Goal: Transaction & Acquisition: Purchase product/service

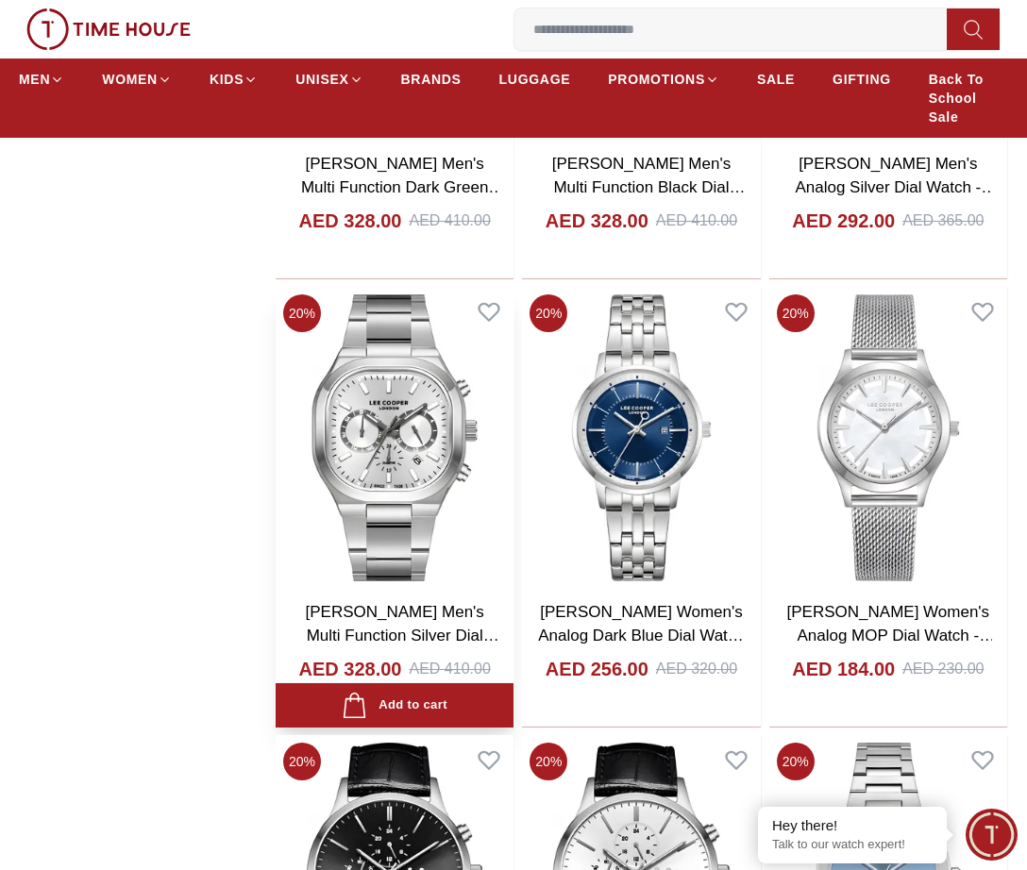
scroll to position [2454, 0]
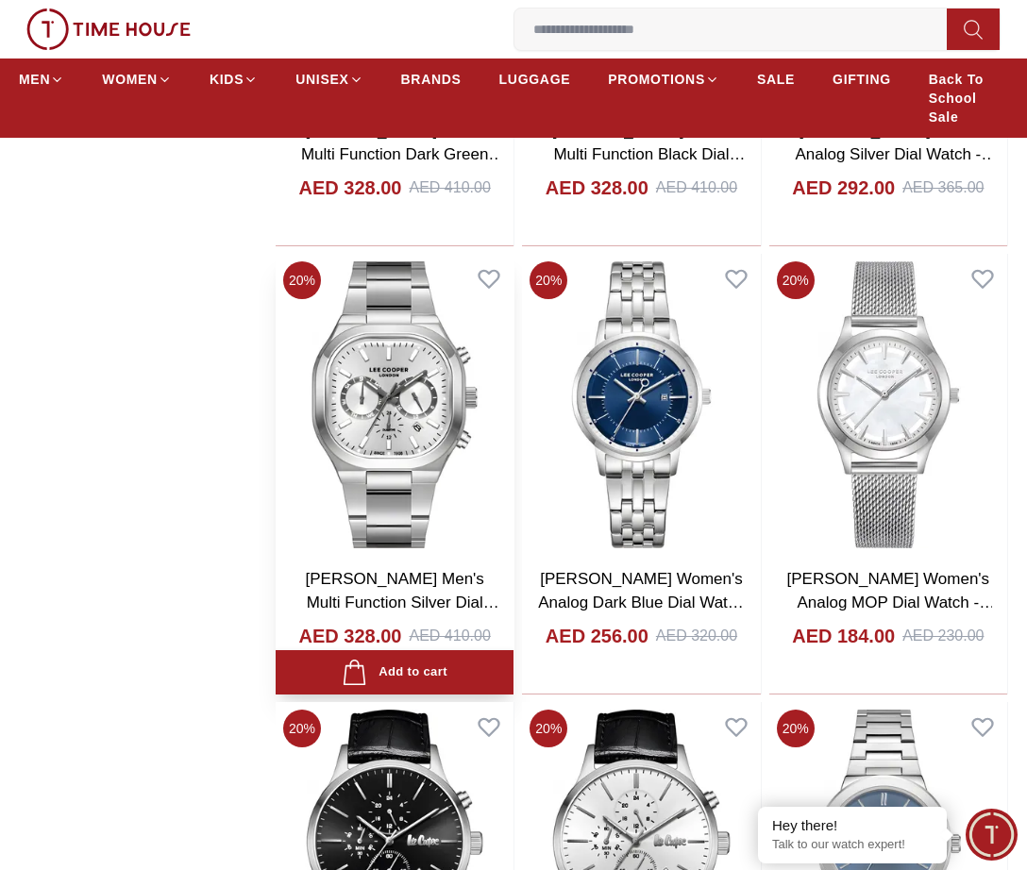
click at [406, 370] on img at bounding box center [395, 405] width 238 height 302
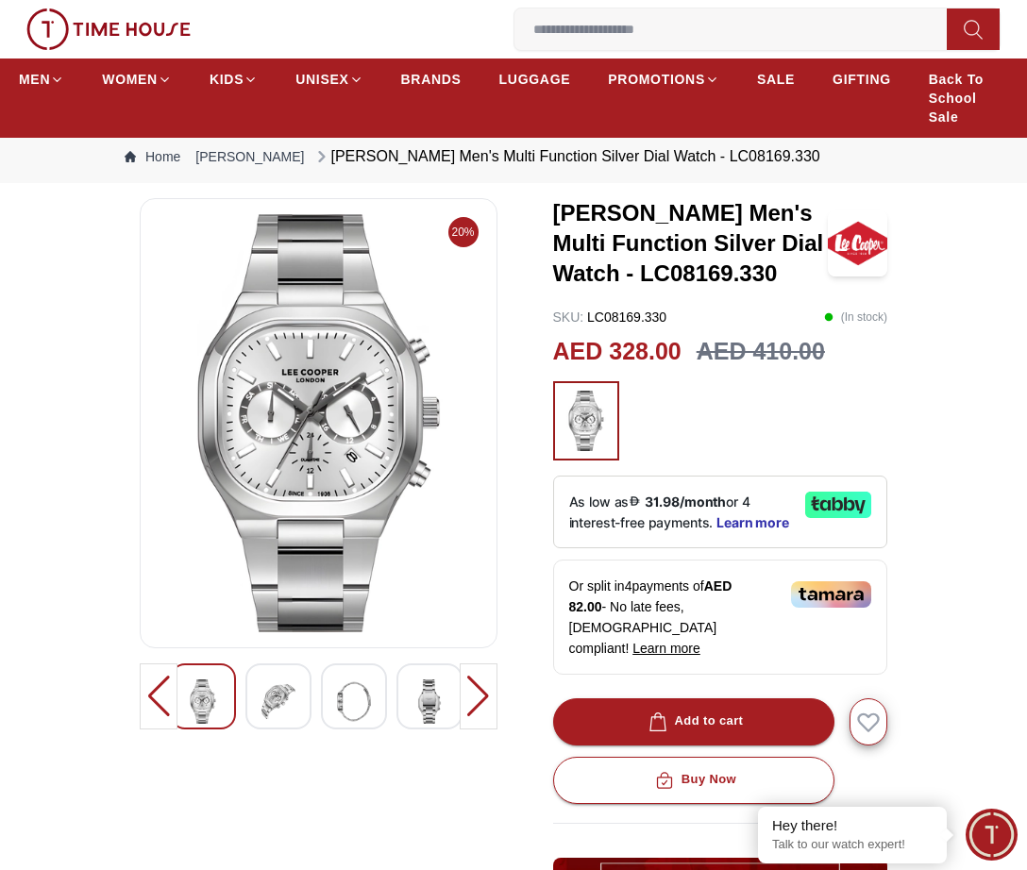
scroll to position [94, 0]
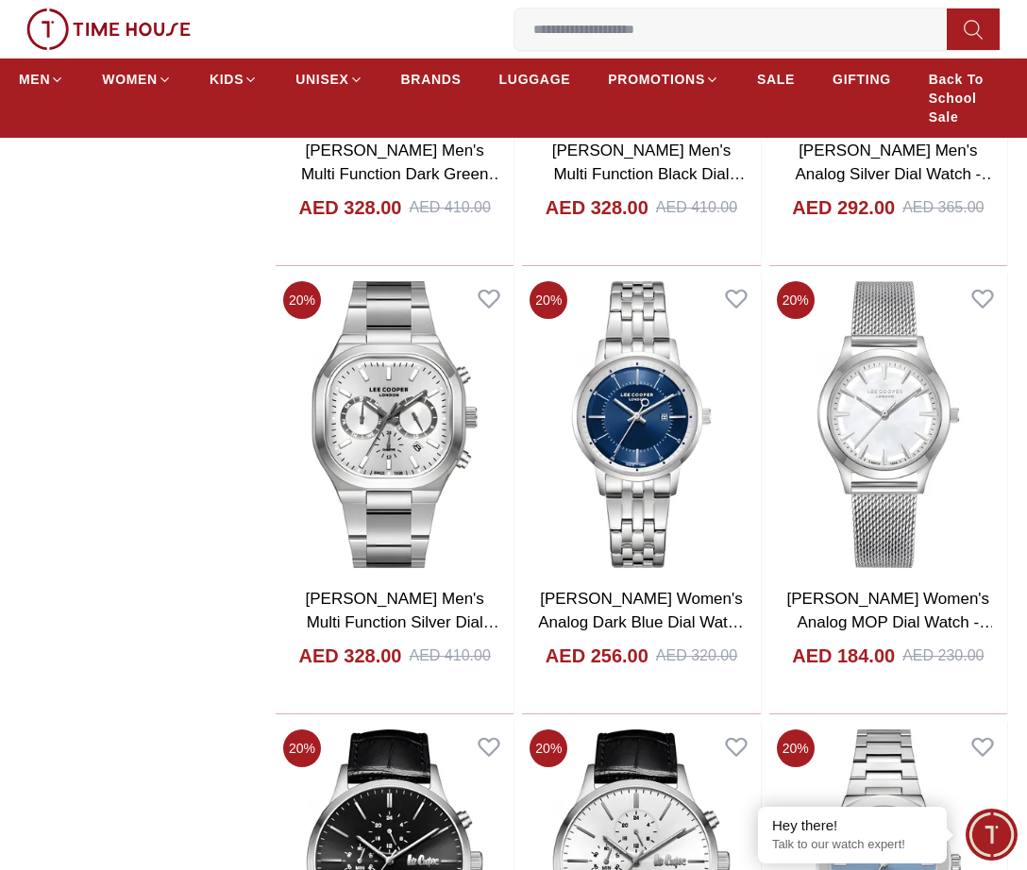
scroll to position [4189, 0]
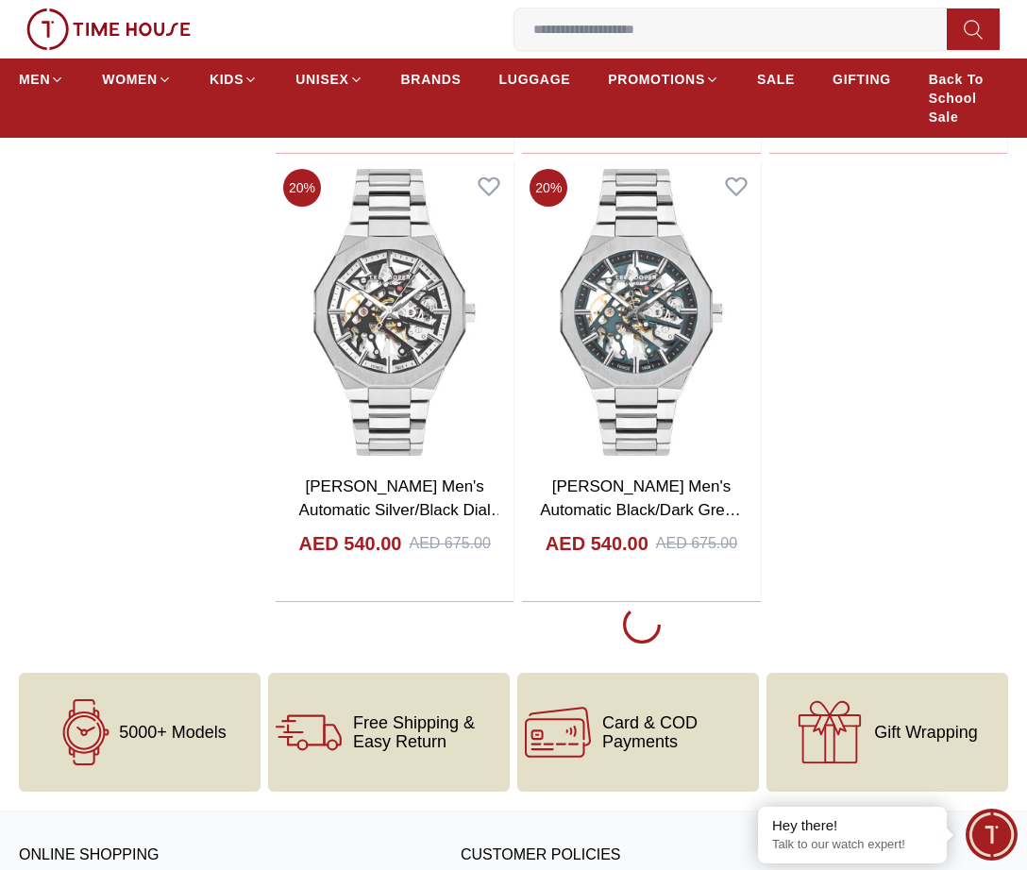
scroll to position [3492, 0]
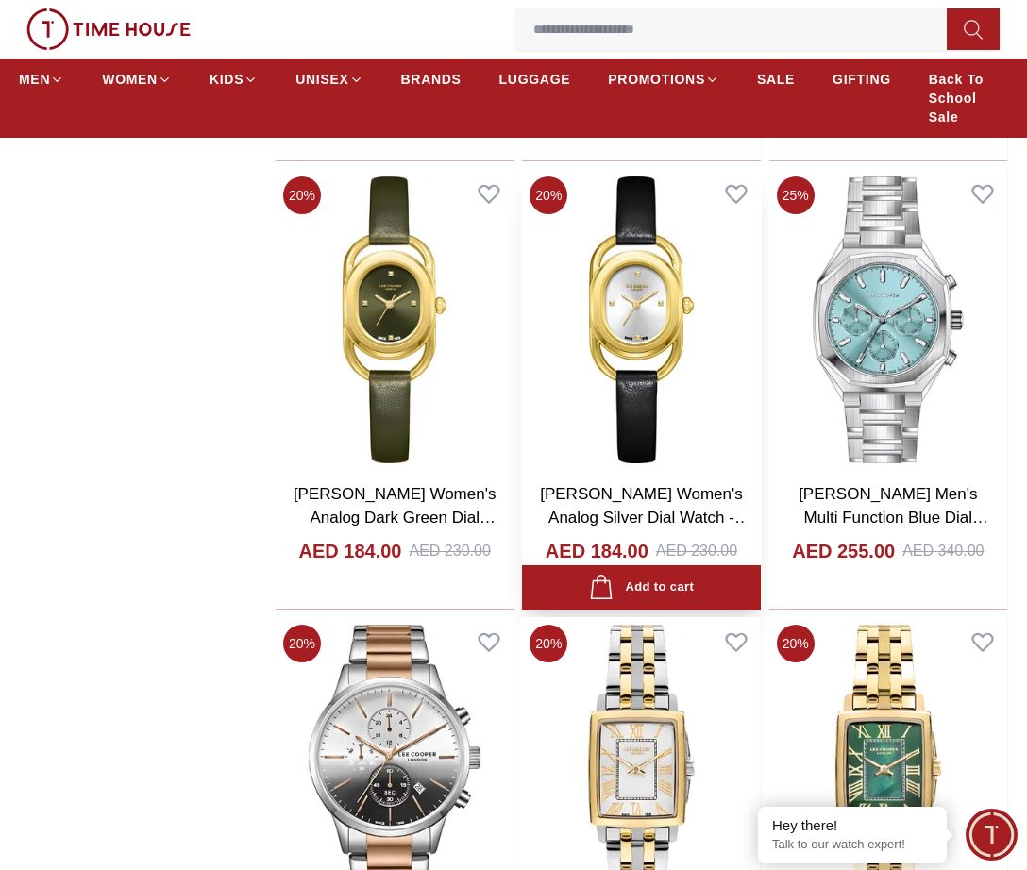
scroll to position [8401, 0]
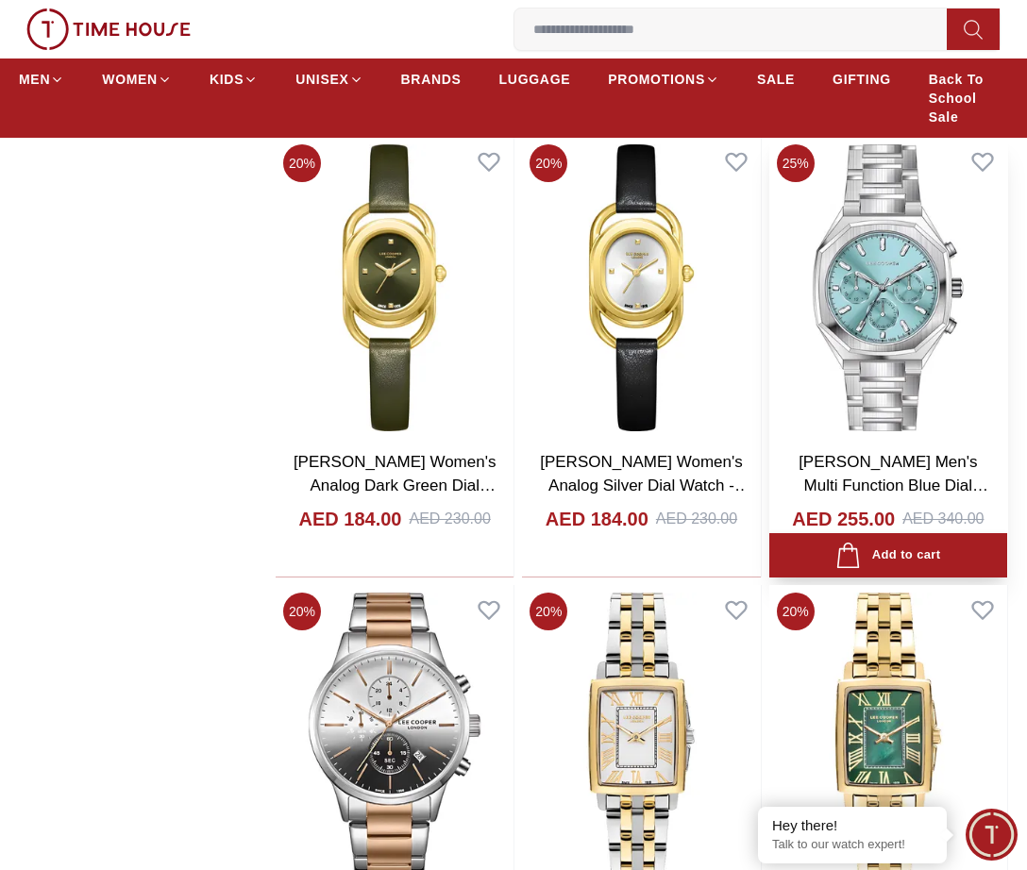
click at [934, 263] on img at bounding box center [888, 288] width 238 height 302
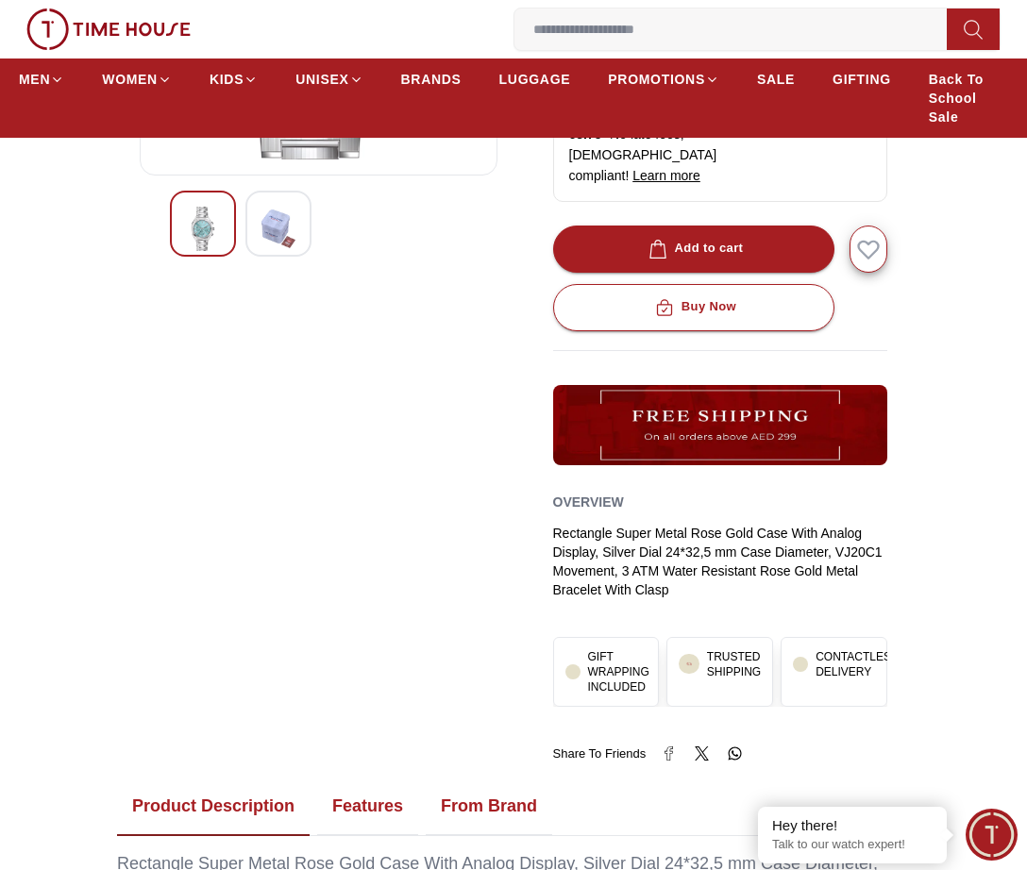
scroll to position [209, 0]
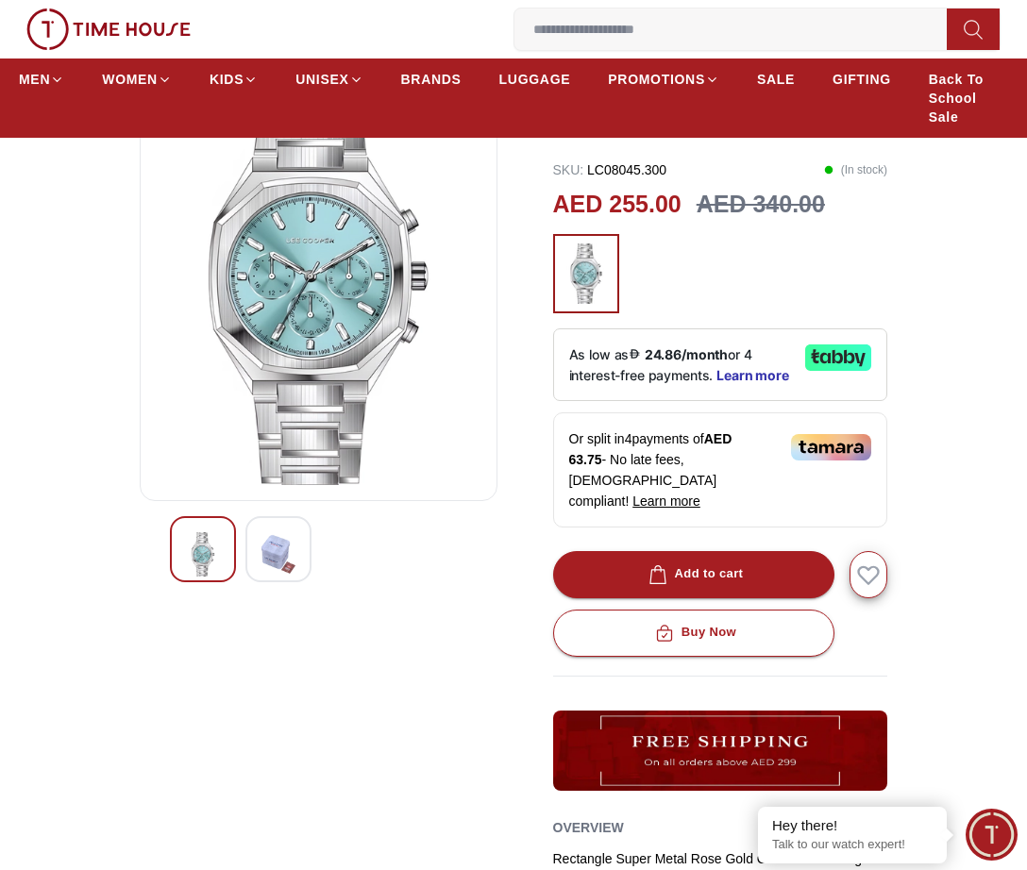
click at [293, 534] on img at bounding box center [278, 553] width 34 height 43
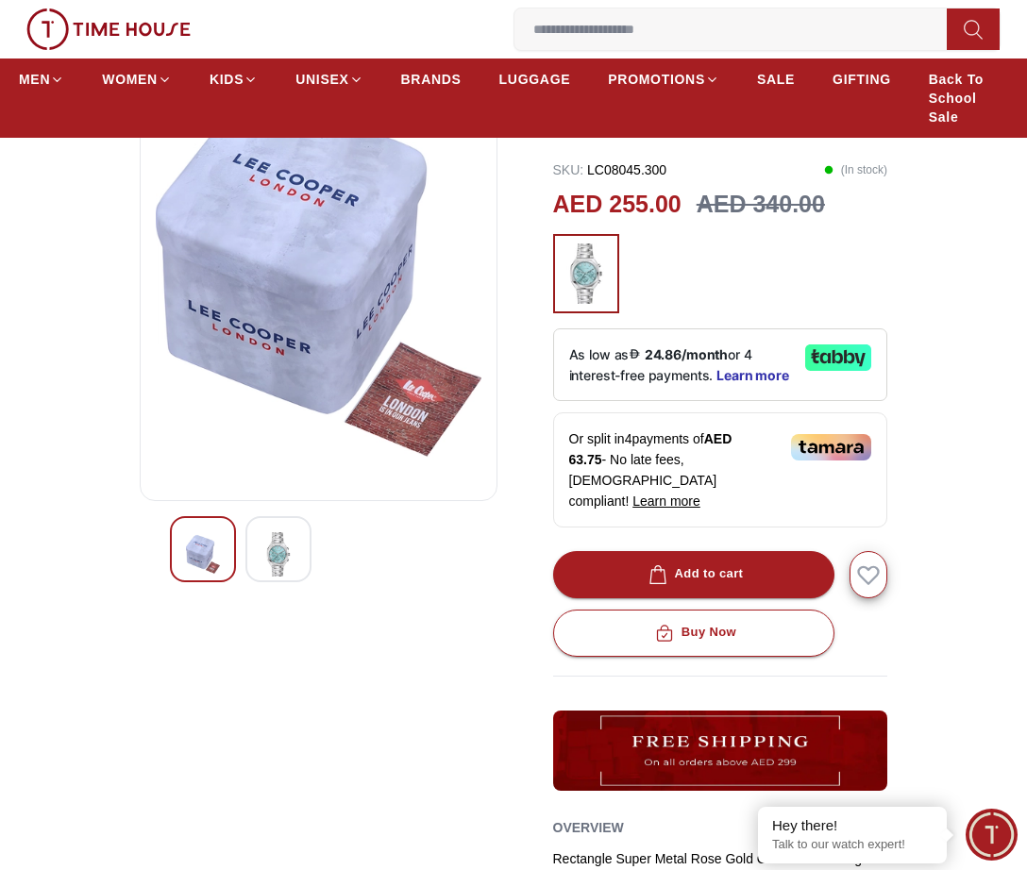
click at [206, 535] on img at bounding box center [203, 553] width 34 height 43
click at [204, 535] on img at bounding box center [203, 553] width 34 height 43
click at [279, 532] on img at bounding box center [278, 553] width 34 height 43
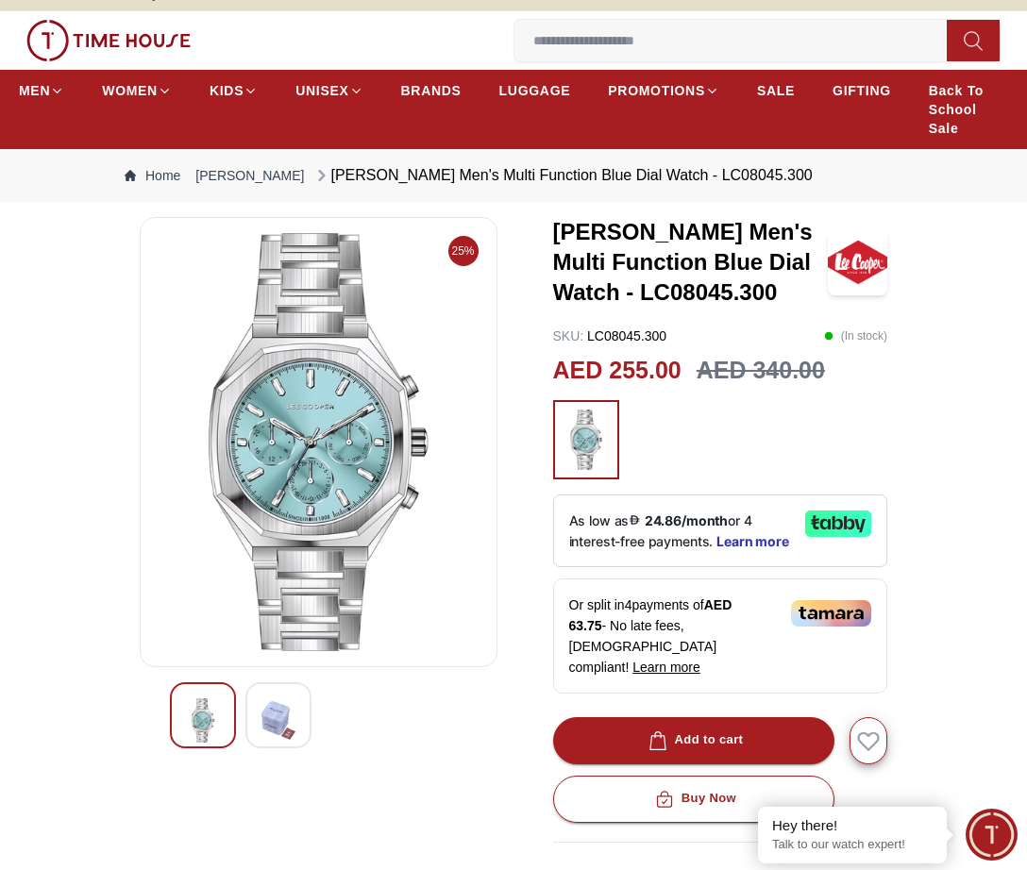
scroll to position [0, 0]
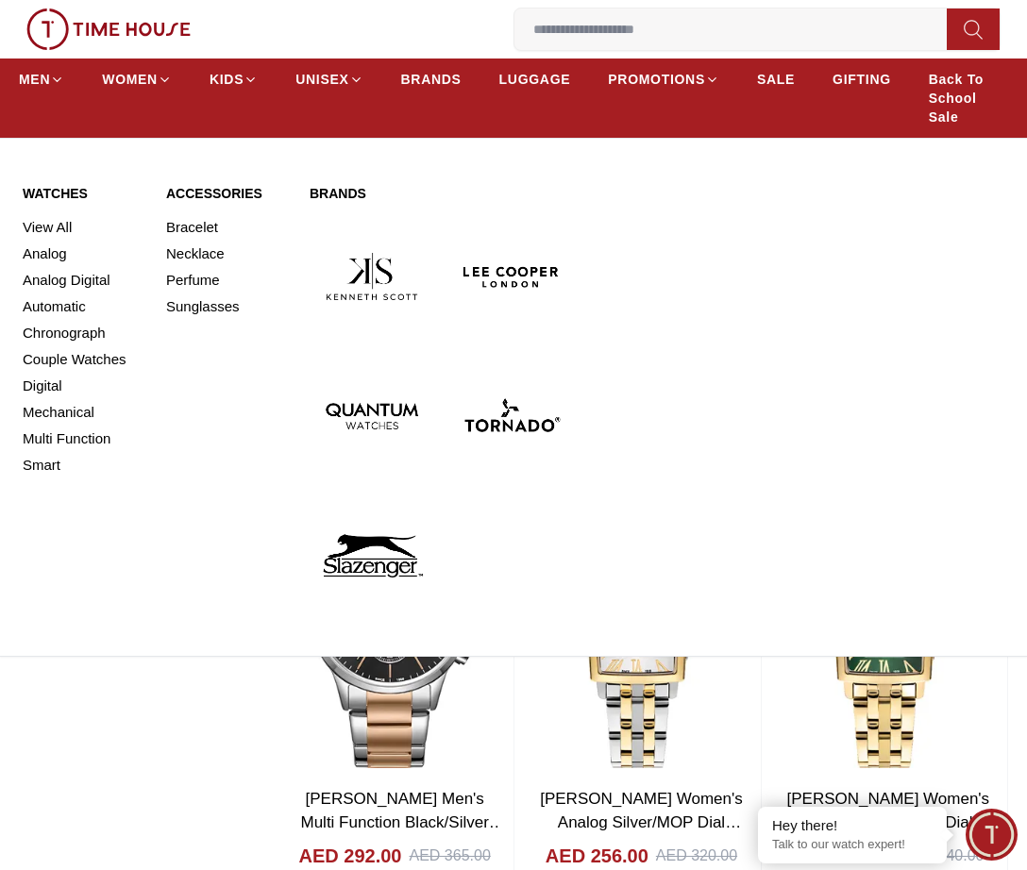
scroll to position [8131, 0]
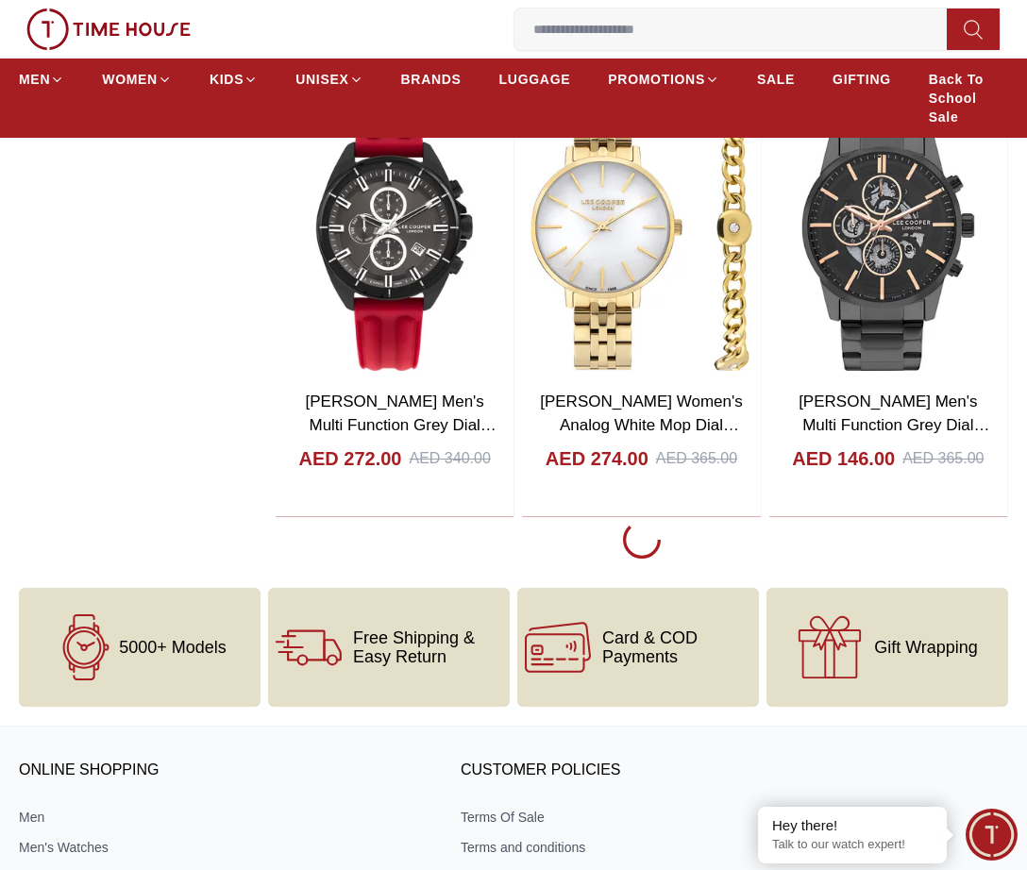
scroll to position [9452, 0]
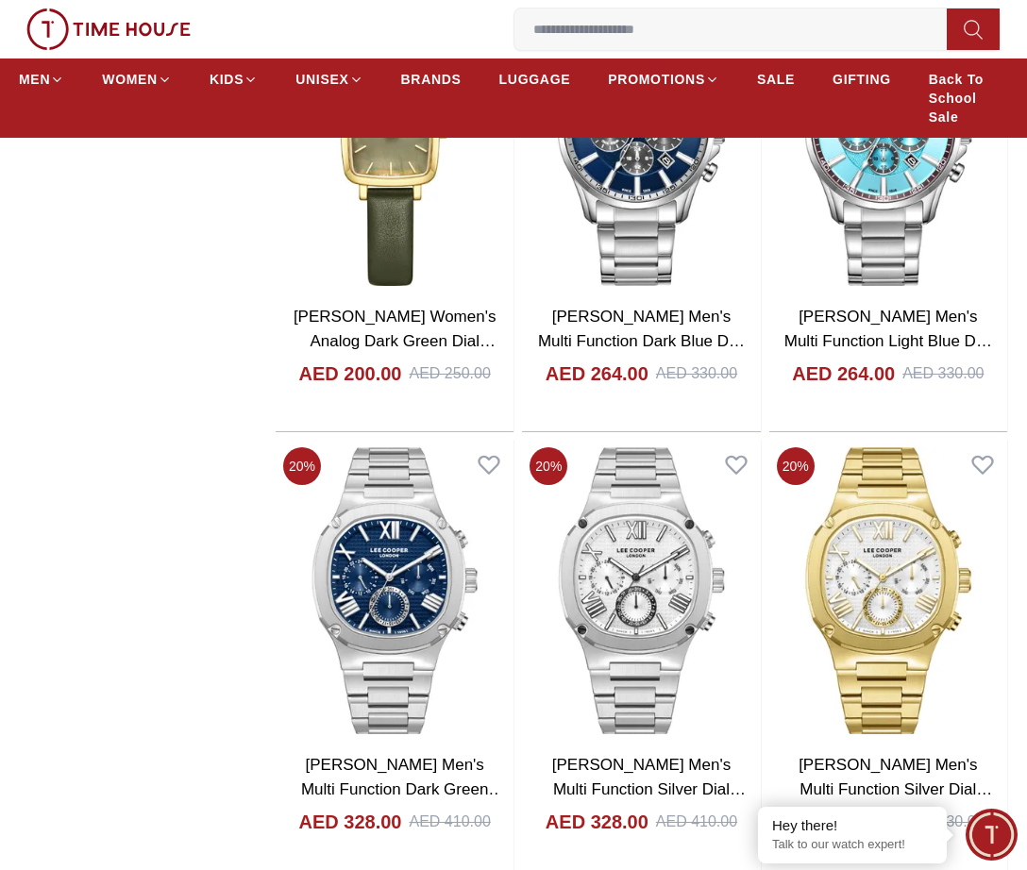
scroll to position [11718, 0]
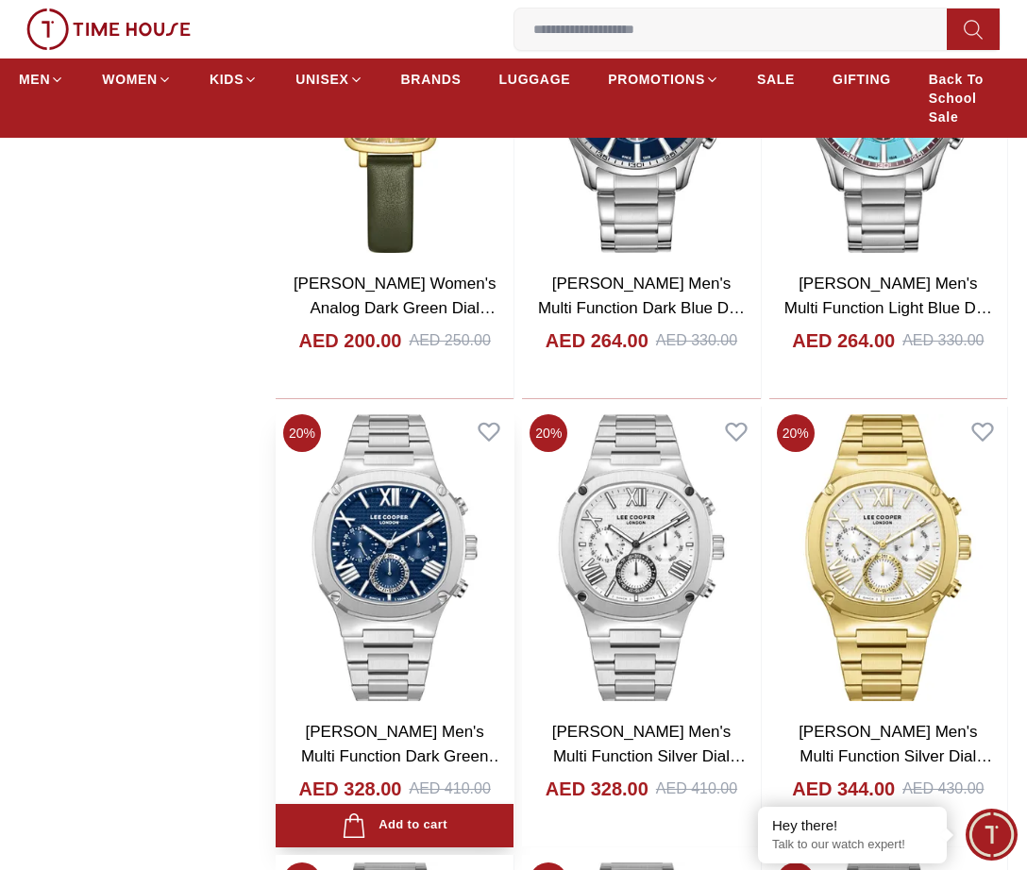
click at [381, 573] on img at bounding box center [395, 558] width 238 height 302
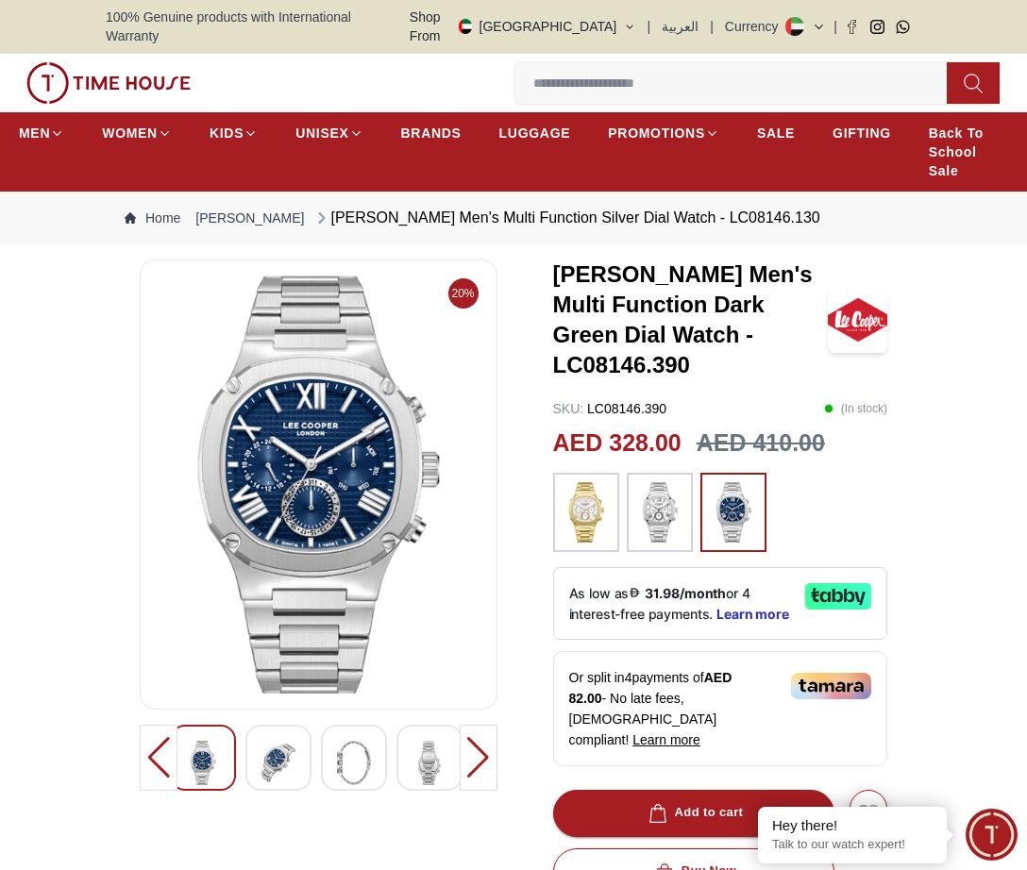
scroll to position [94, 0]
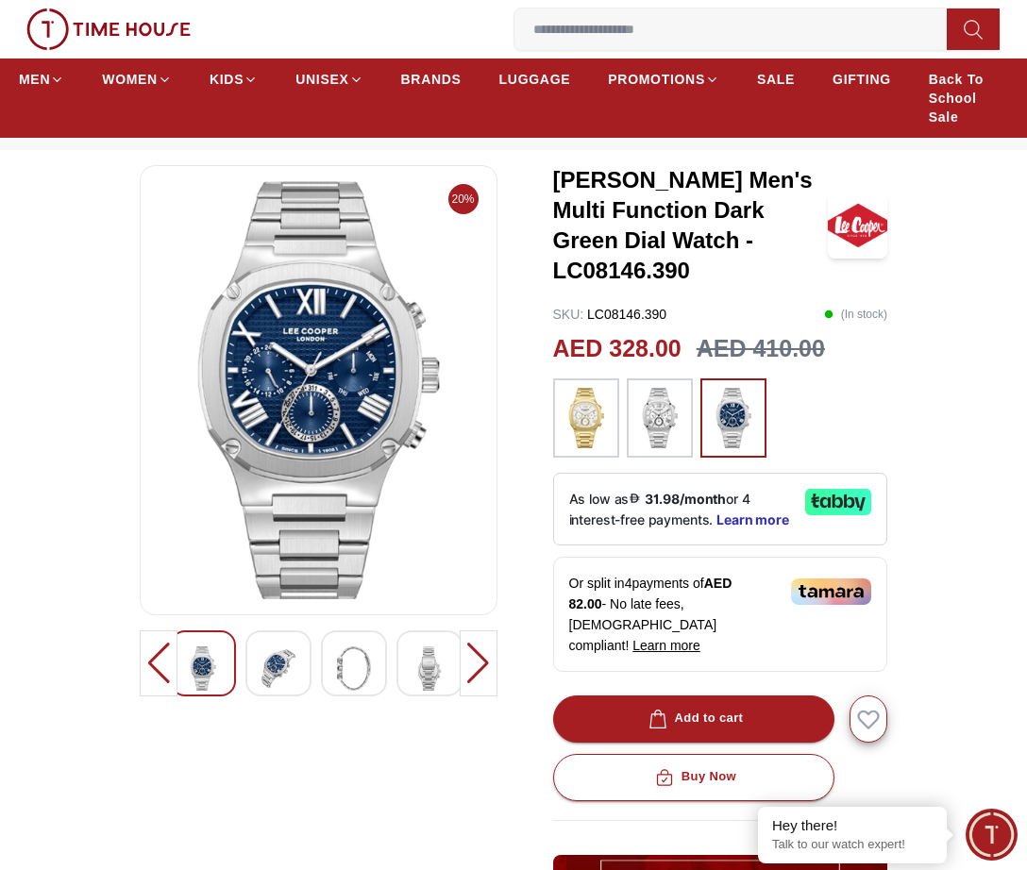
click at [265, 655] on img at bounding box center [278, 668] width 34 height 43
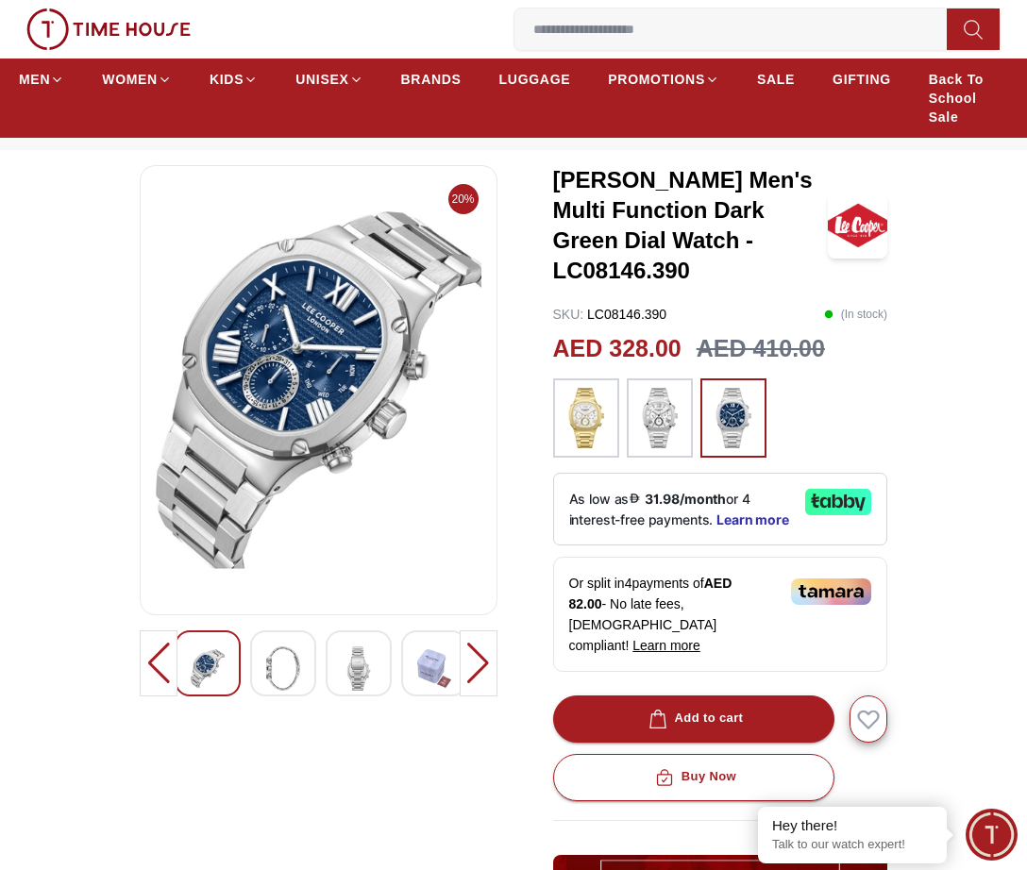
click at [296, 649] on img at bounding box center [283, 668] width 34 height 43
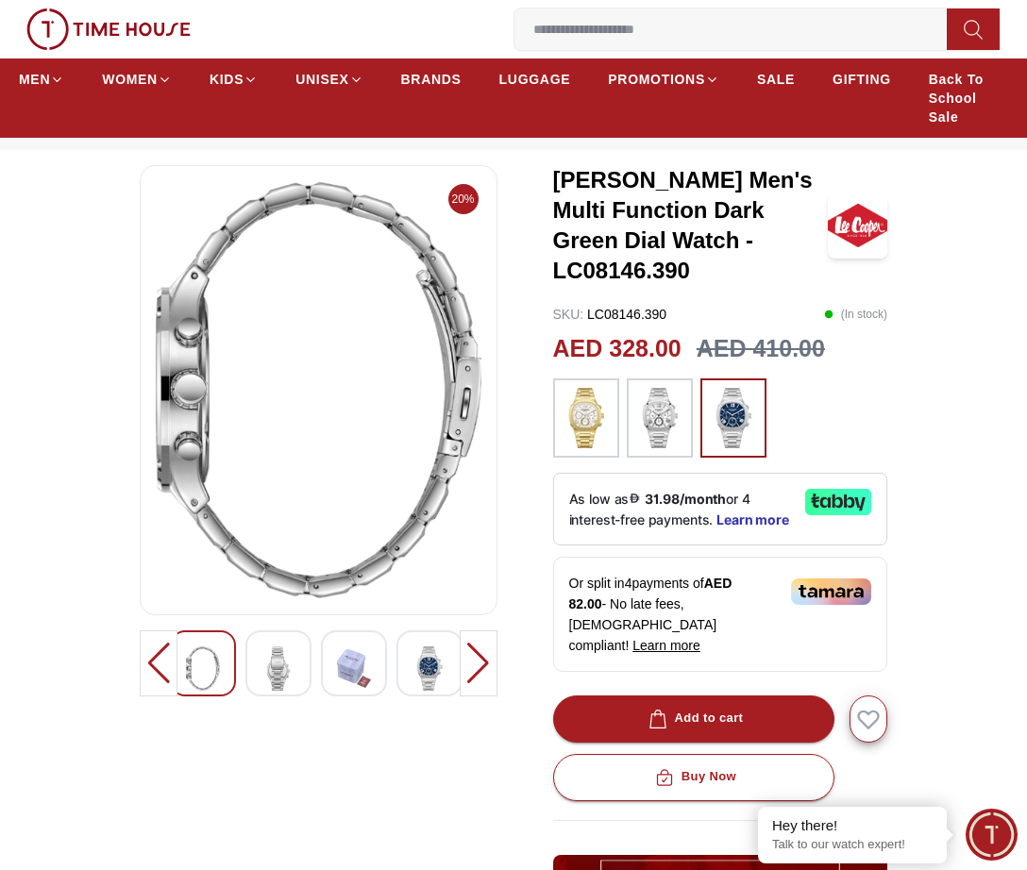
click at [292, 655] on img at bounding box center [278, 668] width 34 height 43
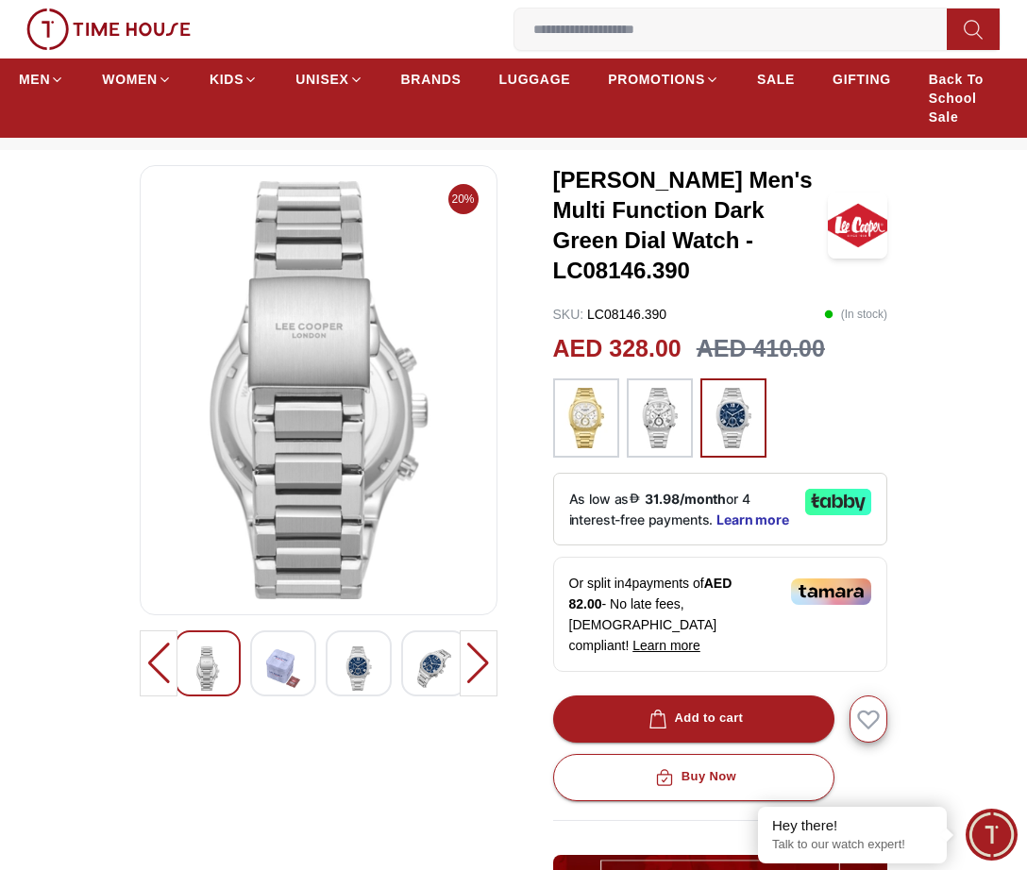
click at [169, 642] on div at bounding box center [159, 664] width 38 height 66
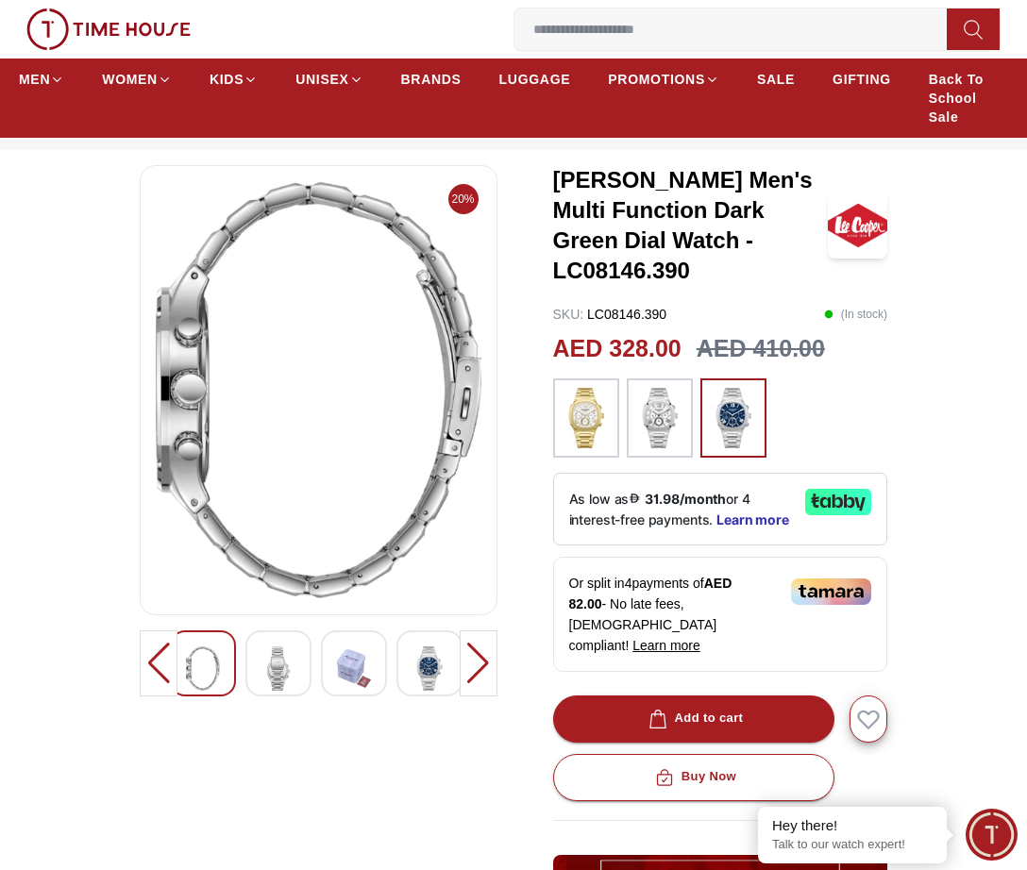
click at [169, 642] on div at bounding box center [159, 664] width 38 height 66
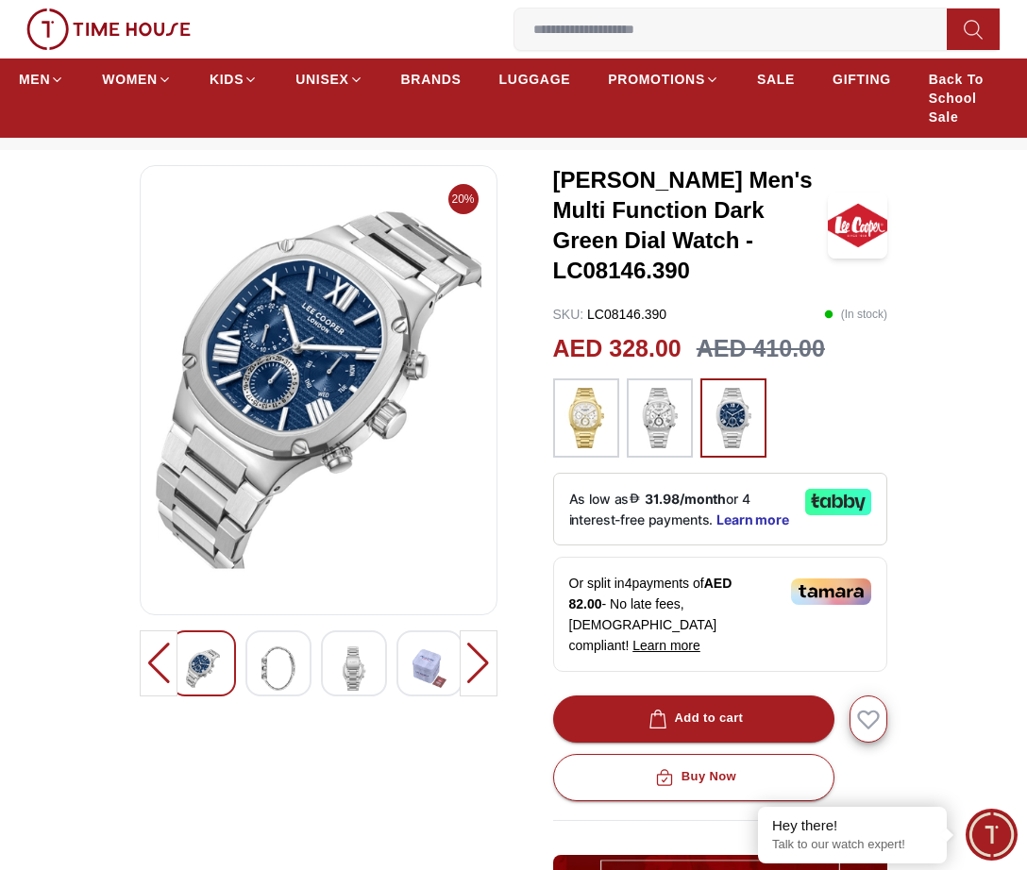
click at [169, 642] on div at bounding box center [159, 664] width 38 height 66
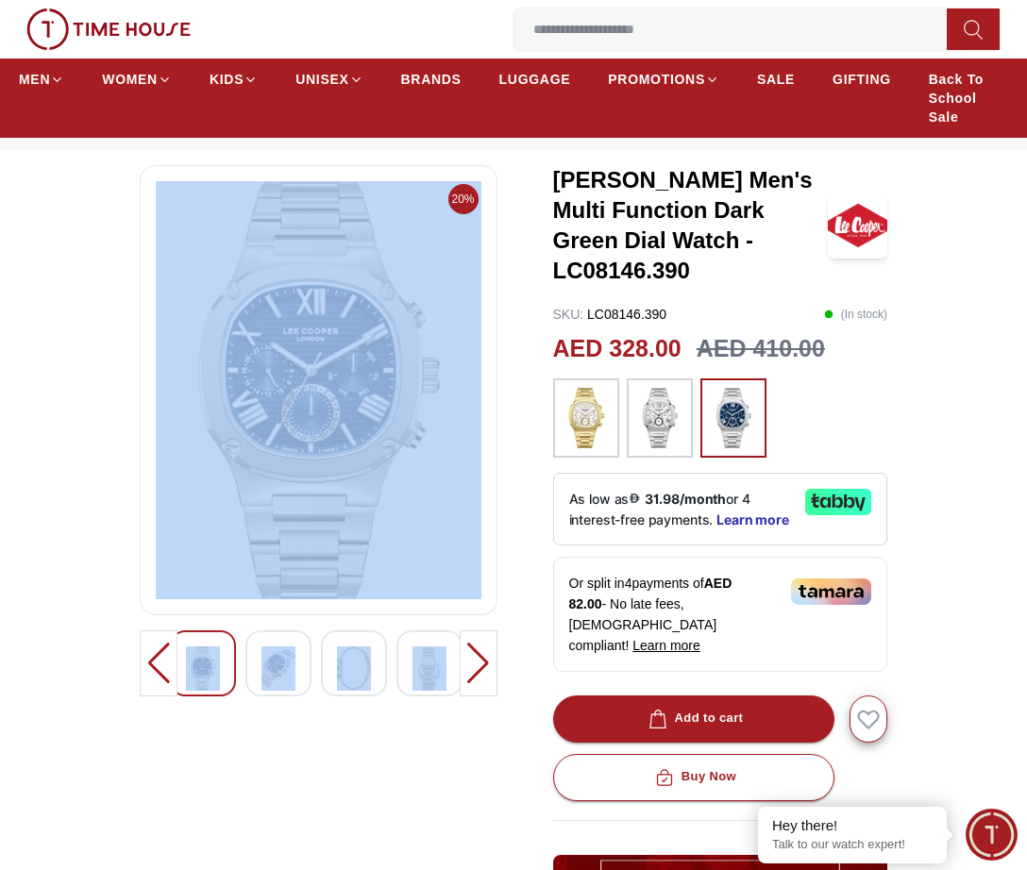
click at [169, 642] on div at bounding box center [159, 664] width 38 height 66
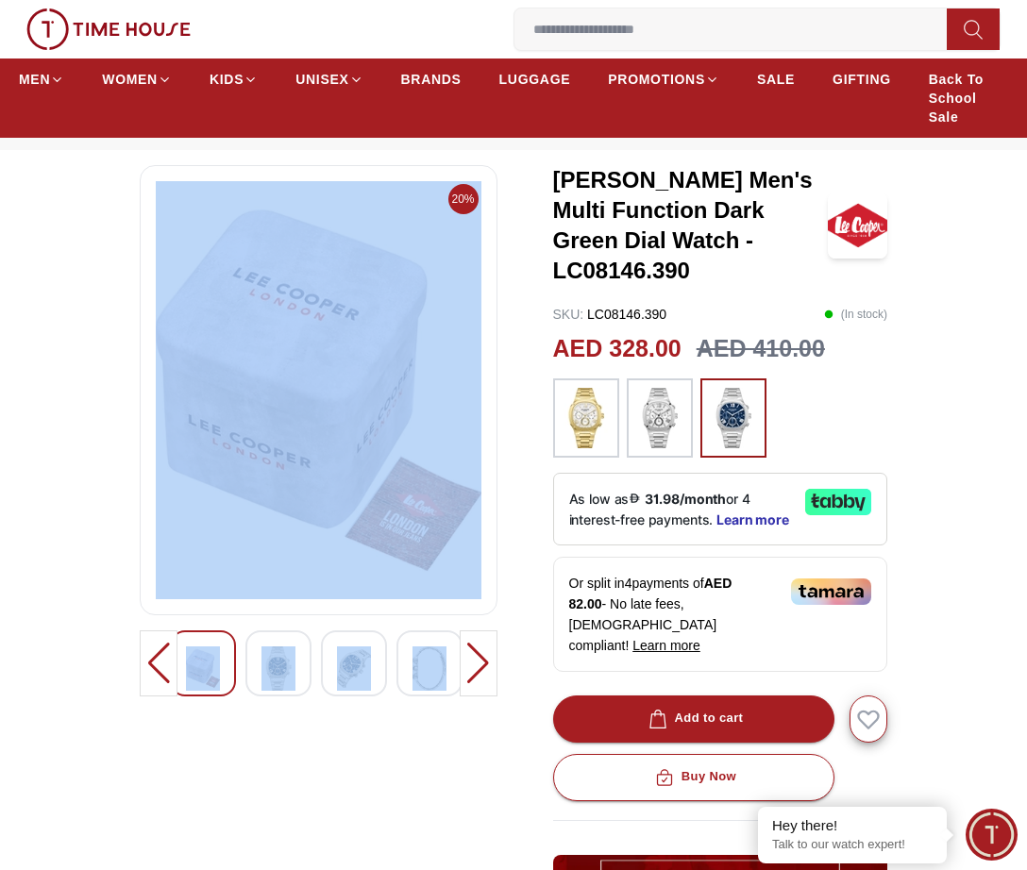
click at [298, 646] on div at bounding box center [278, 664] width 66 height 66
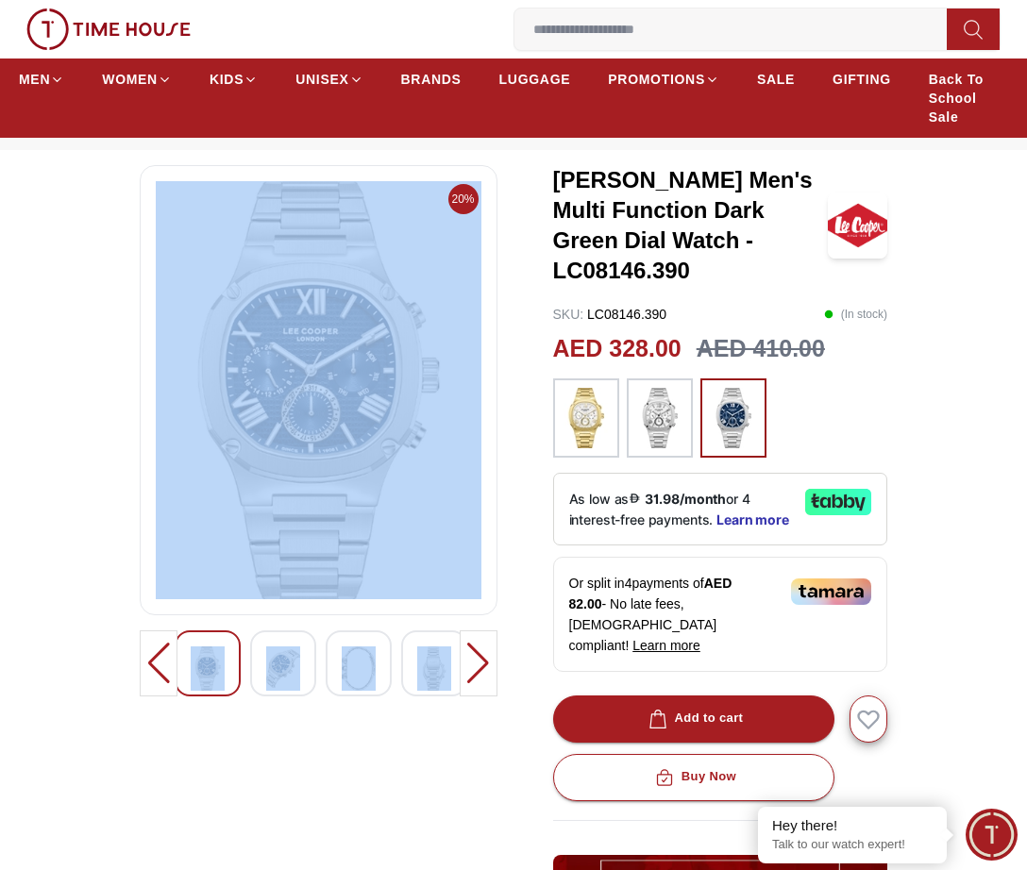
click at [373, 664] on img at bounding box center [359, 668] width 34 height 43
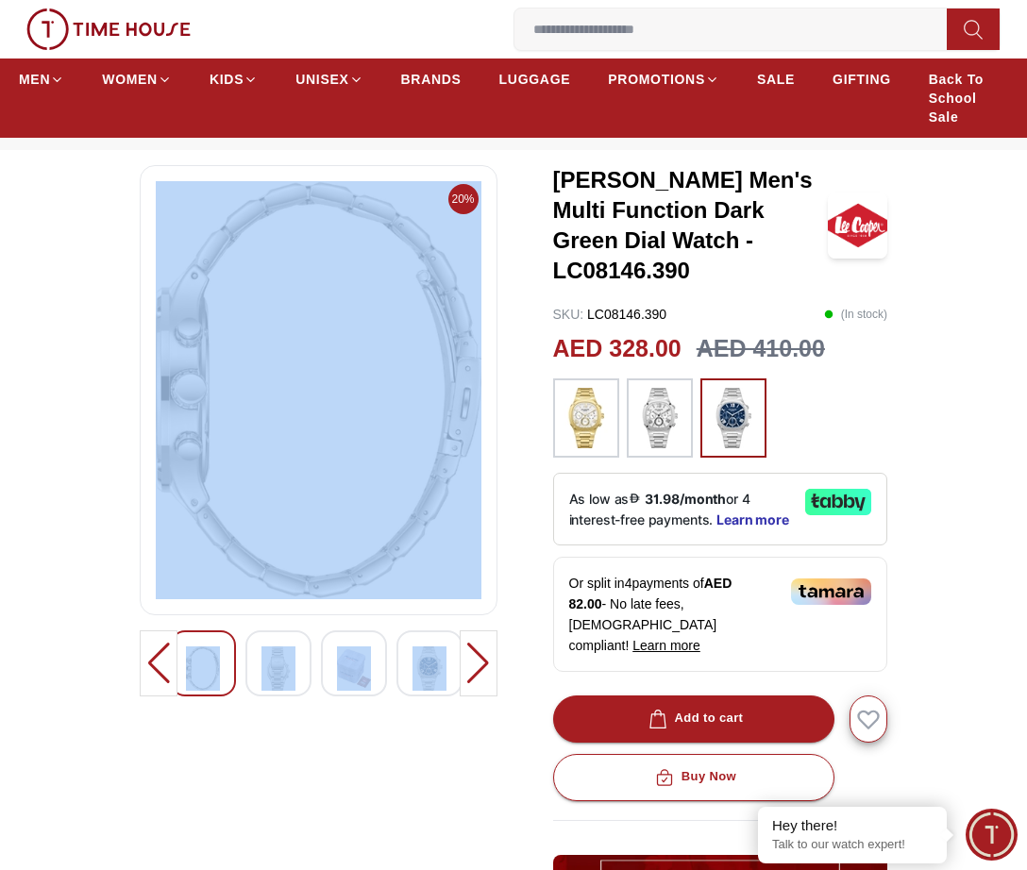
click at [362, 467] on img at bounding box center [319, 390] width 326 height 418
click at [337, 716] on div "20%" at bounding box center [319, 699] width 358 height 1068
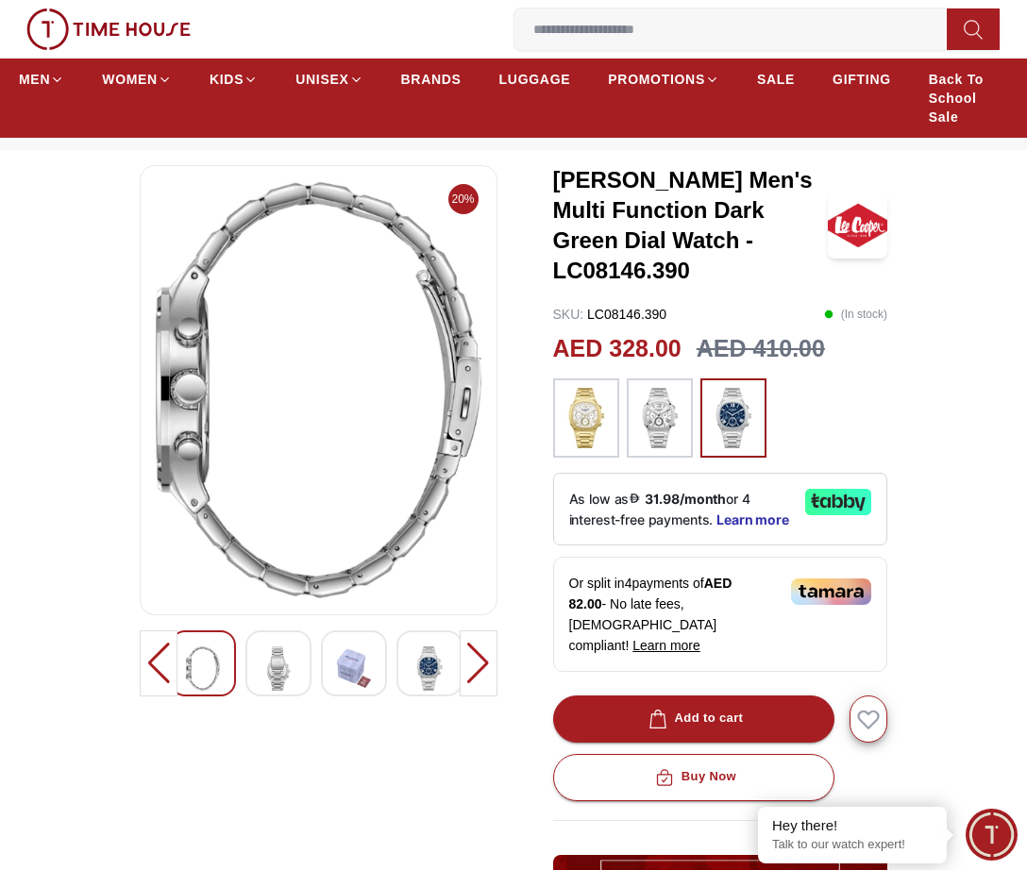
click at [429, 657] on img at bounding box center [429, 668] width 34 height 43
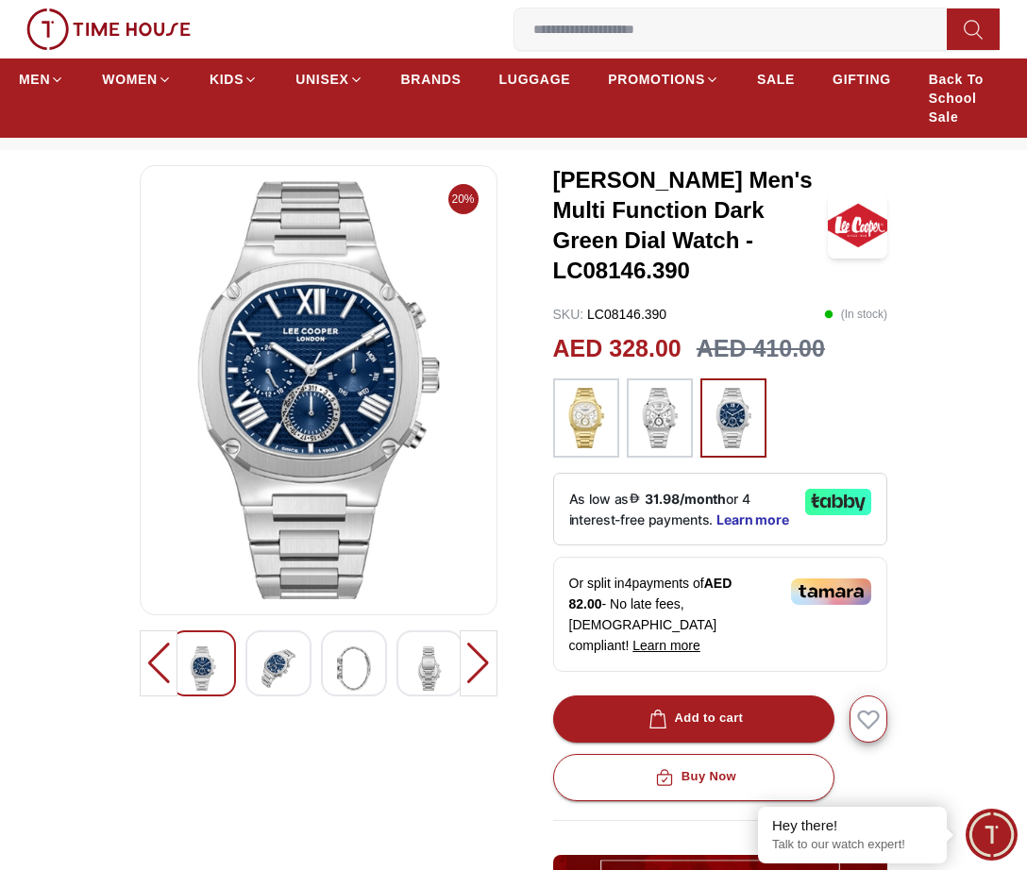
click at [429, 651] on img at bounding box center [429, 668] width 34 height 43
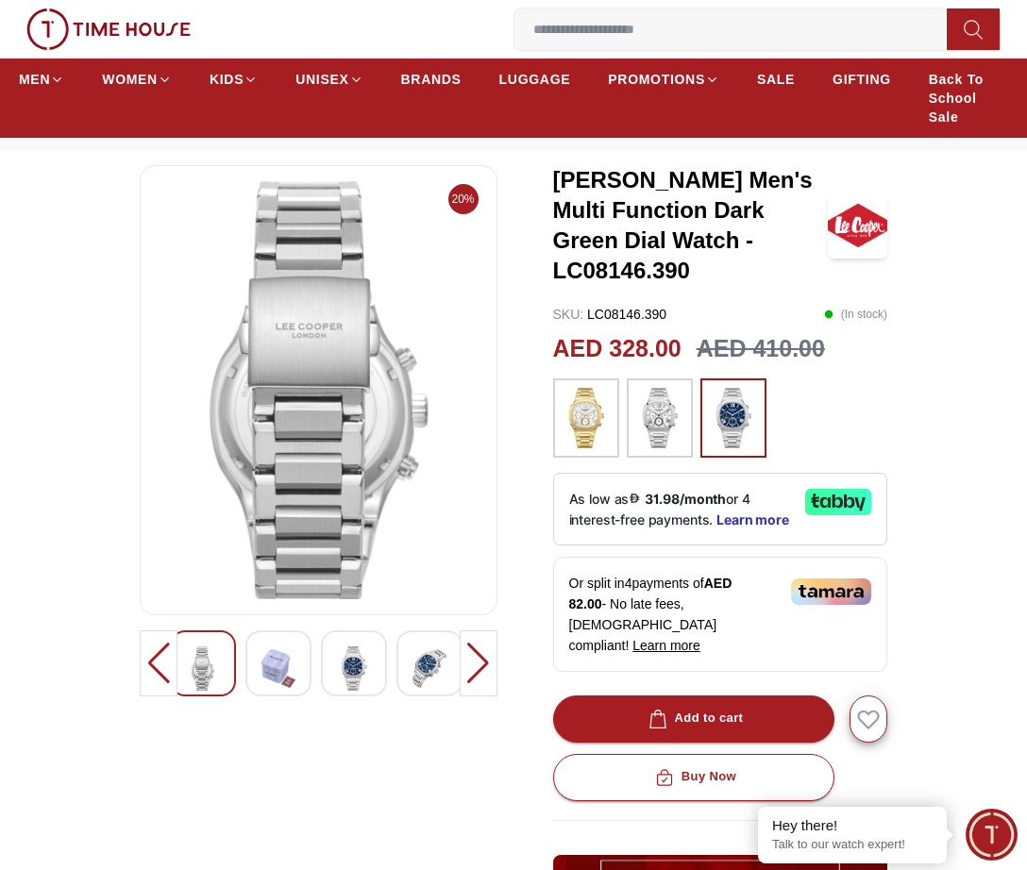
click at [412, 652] on img at bounding box center [429, 668] width 34 height 43
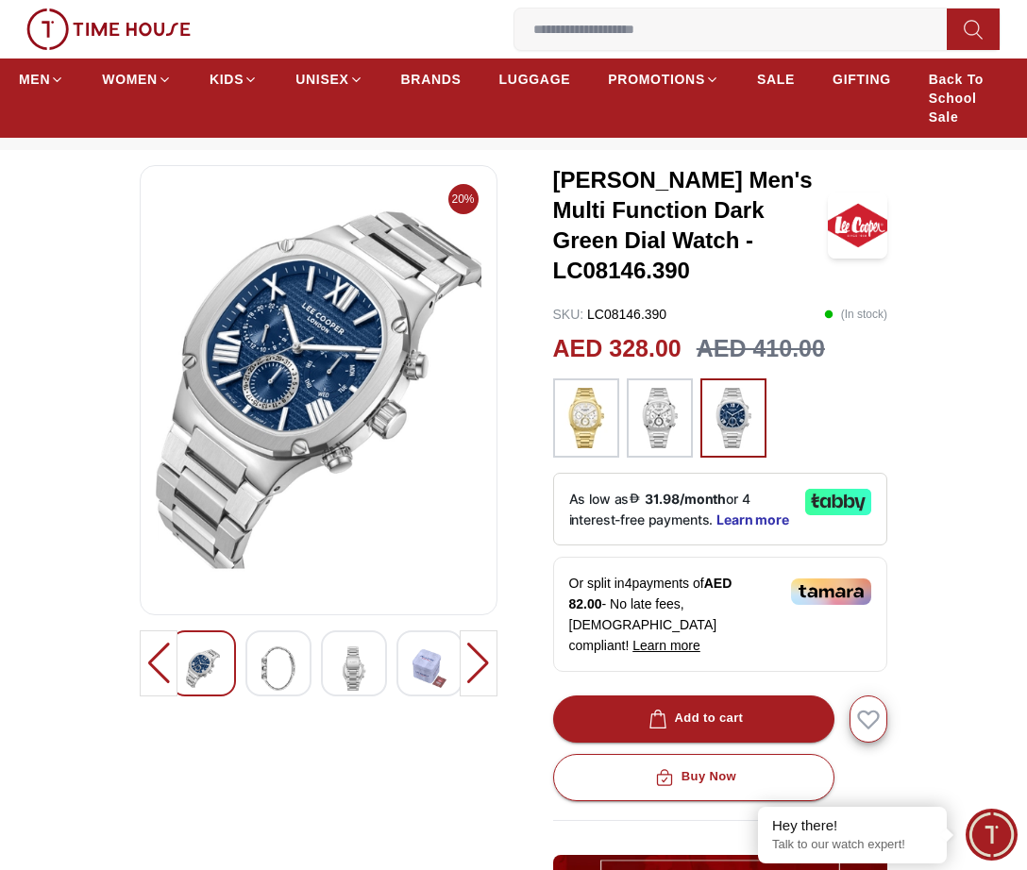
click at [376, 656] on div at bounding box center [354, 664] width 66 height 66
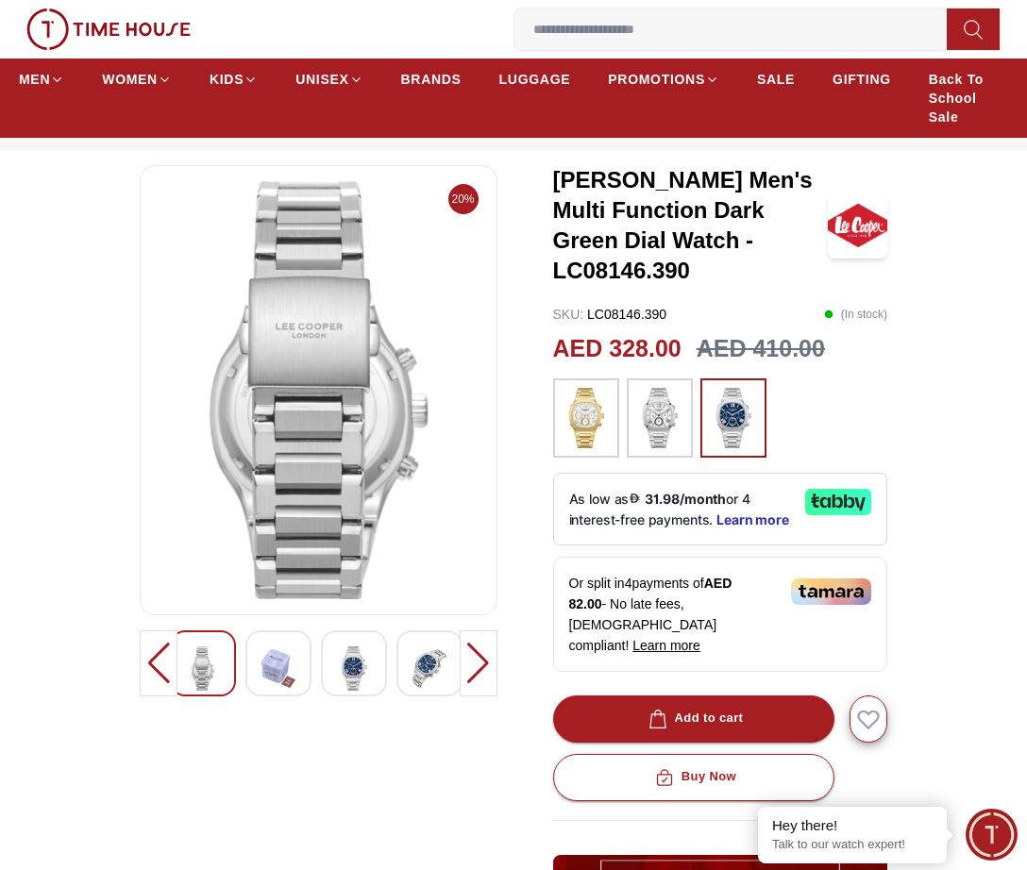
click at [356, 654] on img at bounding box center [354, 668] width 34 height 43
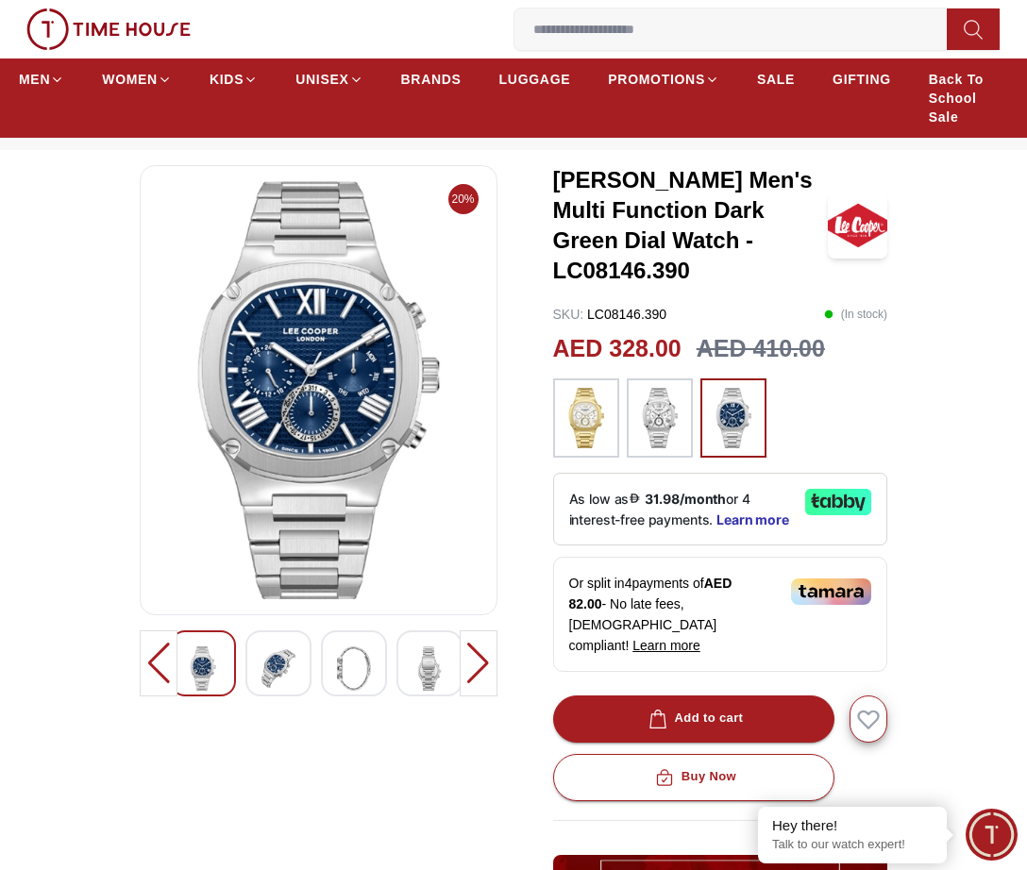
click at [412, 655] on div at bounding box center [429, 664] width 66 height 66
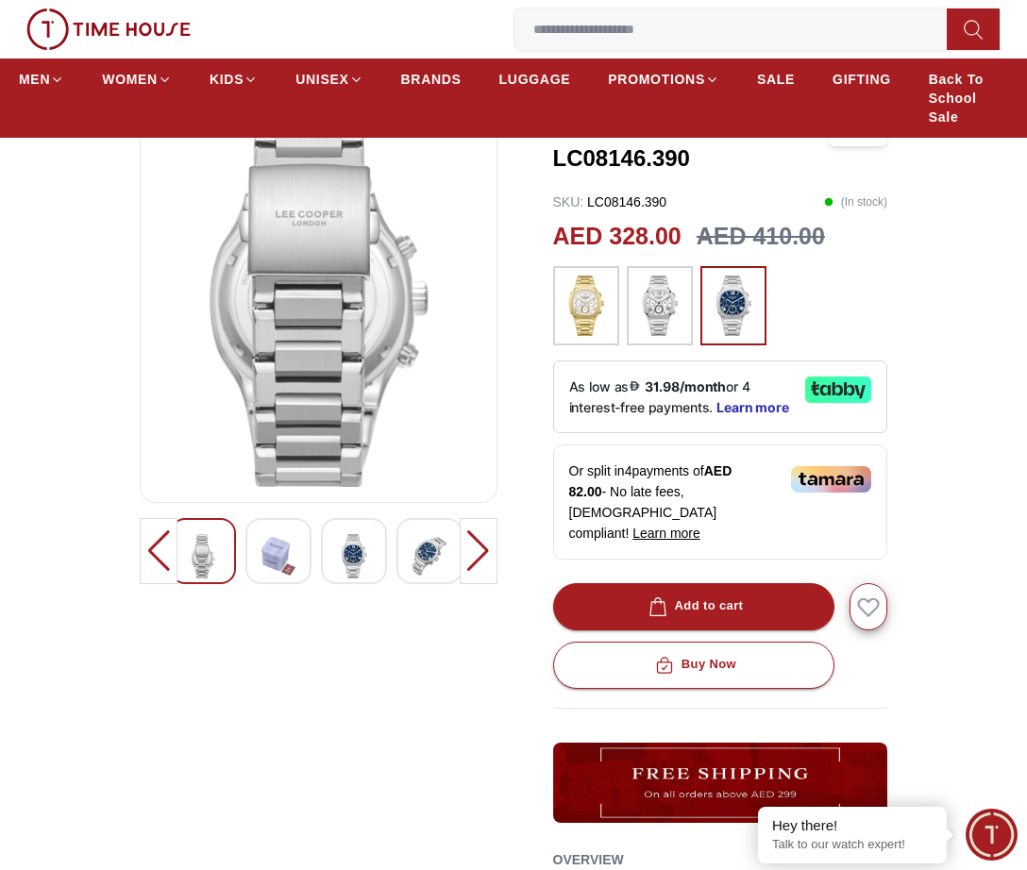
scroll to position [189, 0]
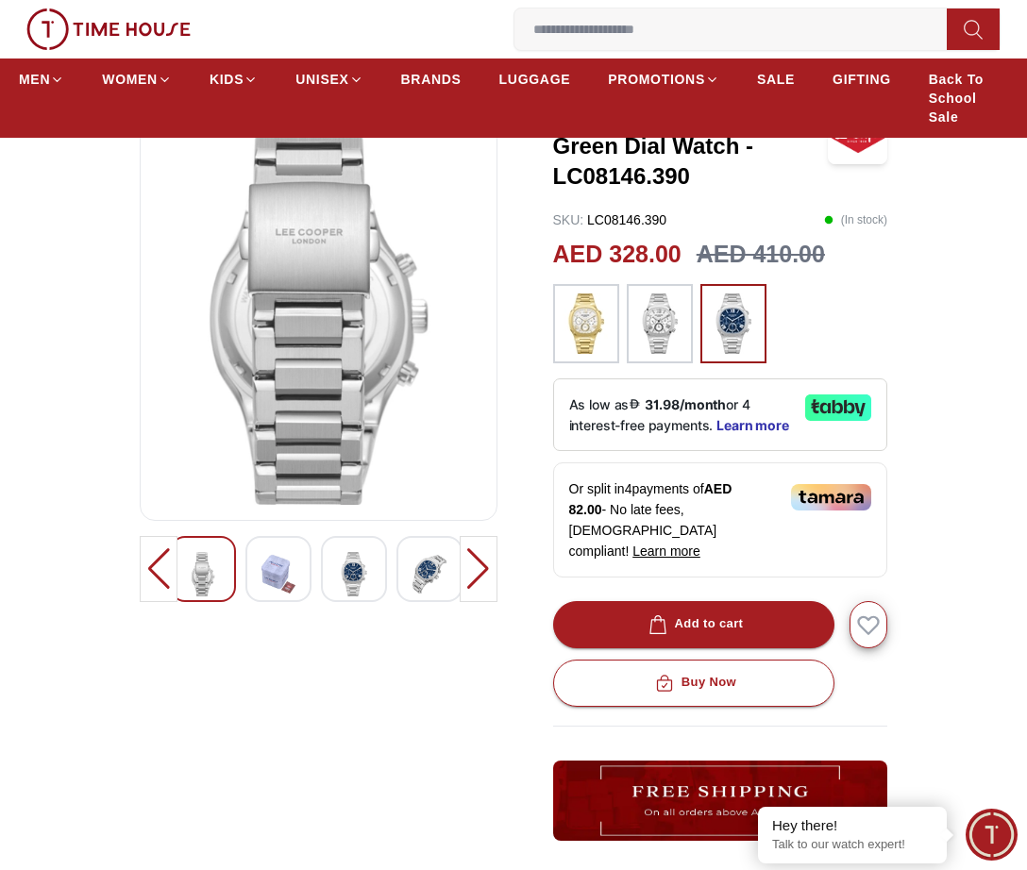
click at [368, 559] on img at bounding box center [354, 573] width 34 height 43
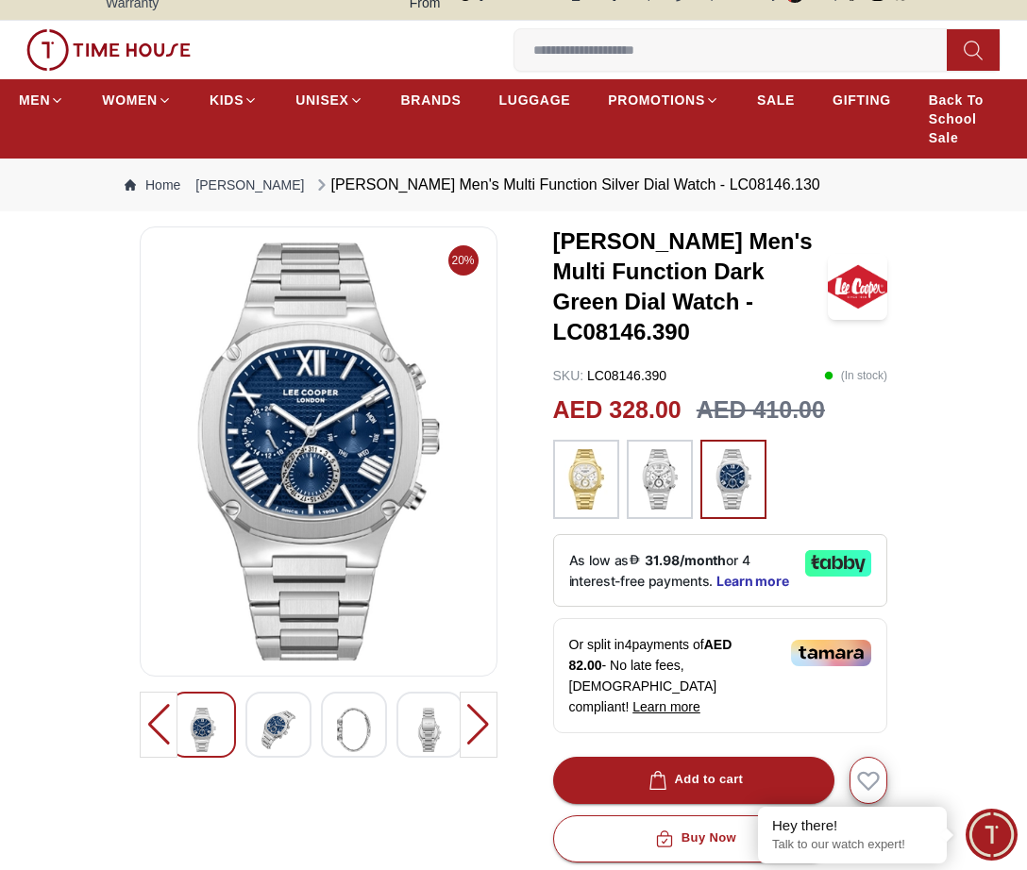
scroll to position [0, 0]
